Goal: Task Accomplishment & Management: Manage account settings

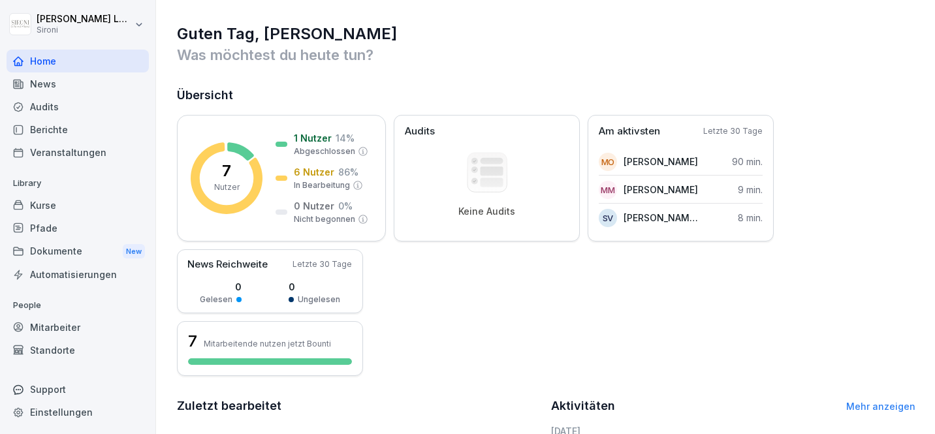
click at [56, 206] on div "Kurse" at bounding box center [78, 205] width 142 height 23
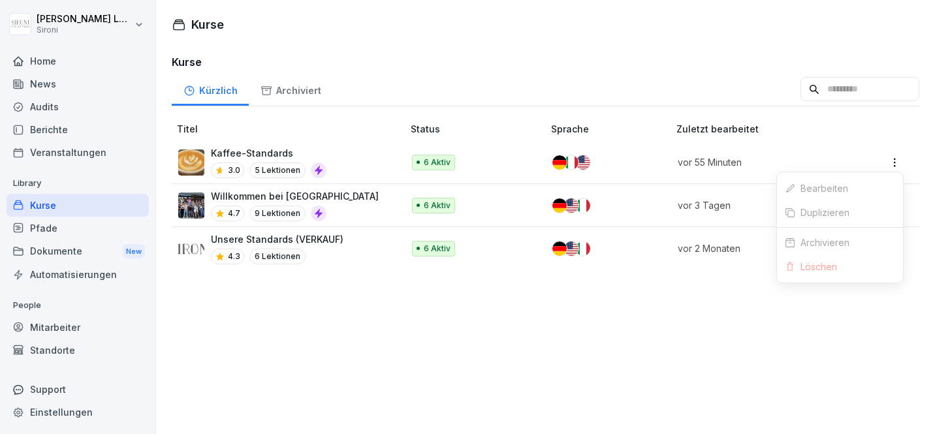
click at [895, 164] on html "[PERSON_NAME] Sironi Home News Audits Berichte Veranstaltungen Library Kurse Pf…" at bounding box center [467, 217] width 935 height 434
click at [840, 187] on div "Bearbeiten" at bounding box center [840, 188] width 126 height 24
click at [894, 164] on html "[PERSON_NAME] Sironi Home News Audits Berichte Veranstaltungen Library Kurse Pf…" at bounding box center [467, 217] width 935 height 434
click at [850, 185] on div "Bearbeiten" at bounding box center [840, 188] width 126 height 24
click at [895, 163] on html "[PERSON_NAME] Sironi Home News Audits Berichte Veranstaltungen Library Kurse Pf…" at bounding box center [467, 217] width 935 height 434
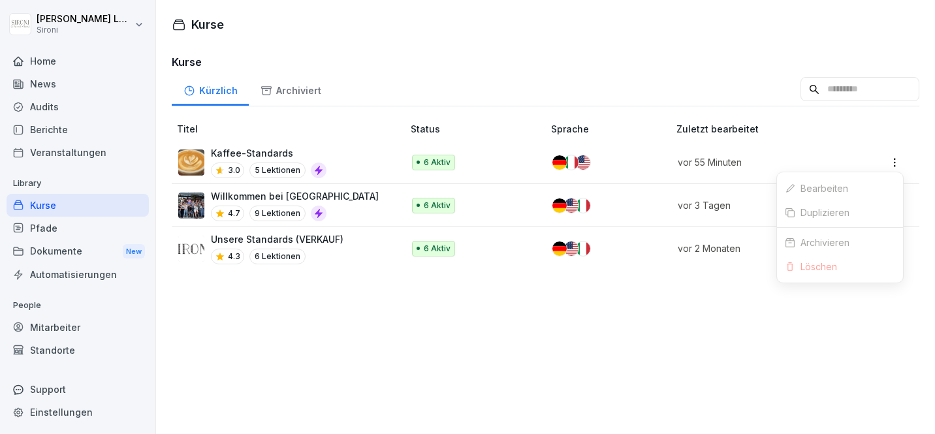
click at [819, 251] on div "Archivieren" at bounding box center [840, 243] width 126 height 24
click at [897, 160] on html "[PERSON_NAME] Sironi Home News Audits Berichte Veranstaltungen Library Kurse Pf…" at bounding box center [467, 217] width 935 height 434
click at [810, 187] on div "Bearbeiten" at bounding box center [840, 188] width 126 height 24
click at [551, 43] on div "Kurse Kürzlich Archiviert Titel Status Sprache Zuletzt bearbeitet Kaffee-Standa…" at bounding box center [545, 237] width 779 height 393
